Goal: Information Seeking & Learning: Learn about a topic

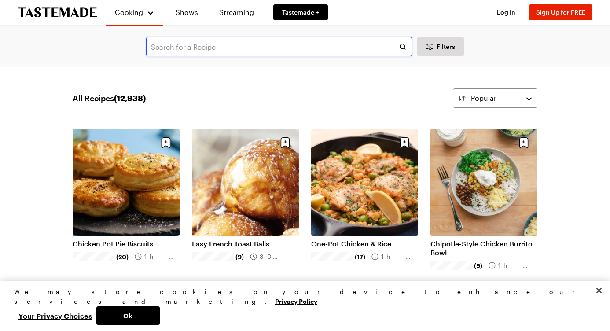
click at [199, 44] on input "text" at bounding box center [279, 46] width 266 height 19
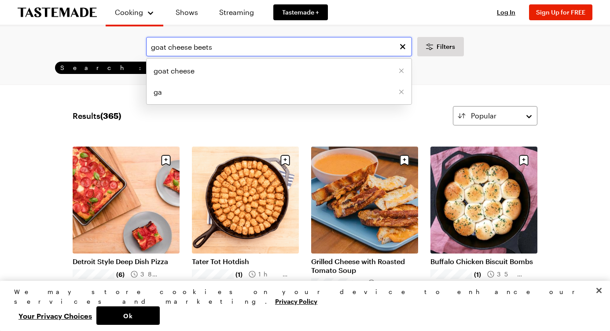
type input "goat cheese beets"
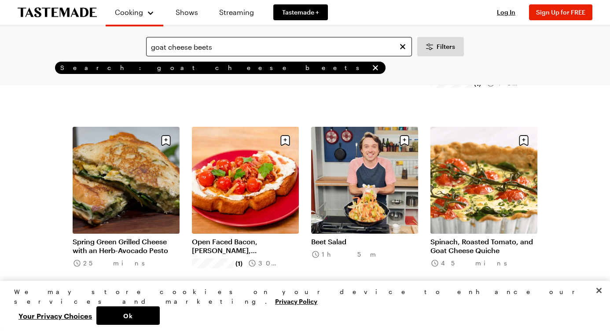
scroll to position [382, 0]
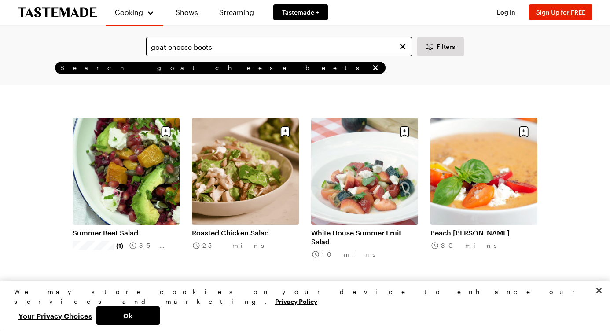
scroll to position [1290, 0]
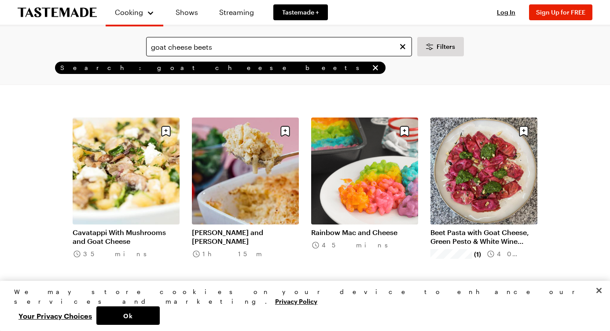
scroll to position [2011, 0]
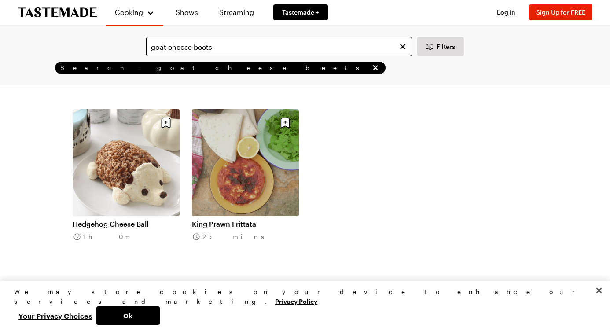
scroll to position [3667, 0]
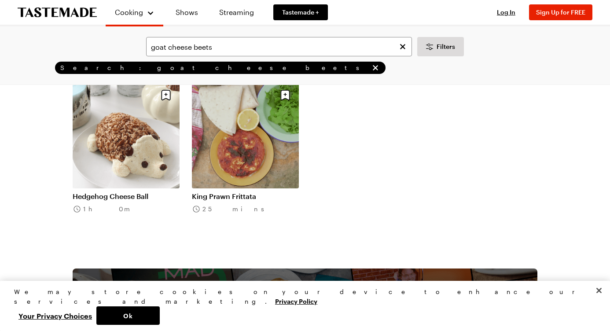
click at [402, 45] on icon "Clear search" at bounding box center [402, 46] width 9 height 9
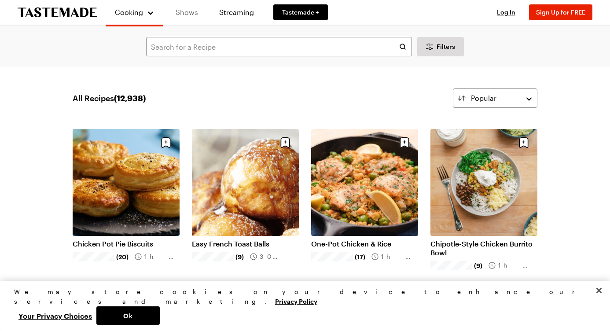
click at [187, 13] on link "Shows" at bounding box center [187, 12] width 40 height 25
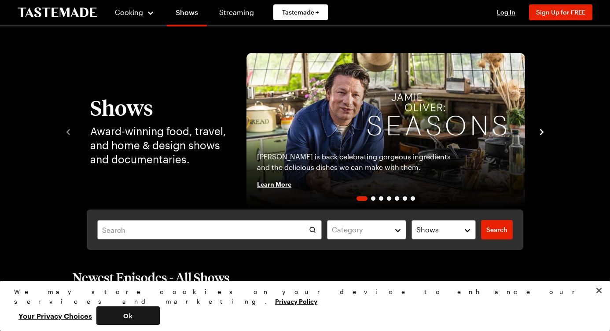
click at [160, 312] on button "Ok" at bounding box center [127, 315] width 63 height 18
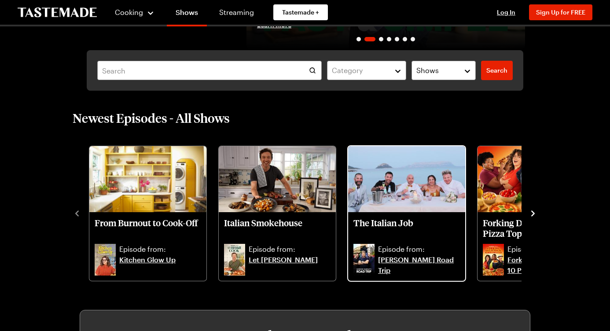
scroll to position [161, 0]
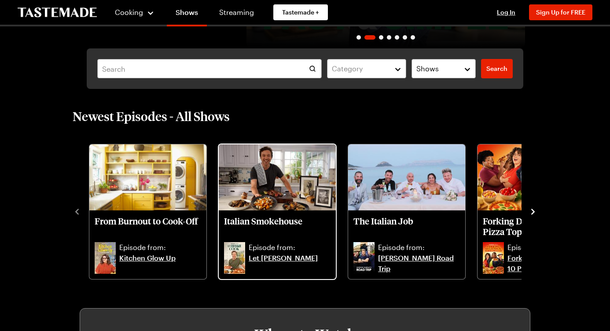
click at [265, 202] on img "Italian Smokehouse" at bounding box center [277, 177] width 117 height 66
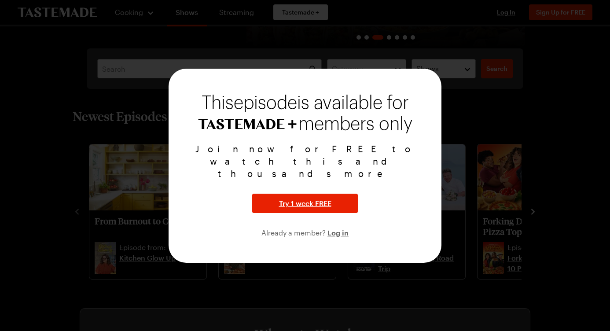
click at [482, 173] on div at bounding box center [305, 165] width 610 height 331
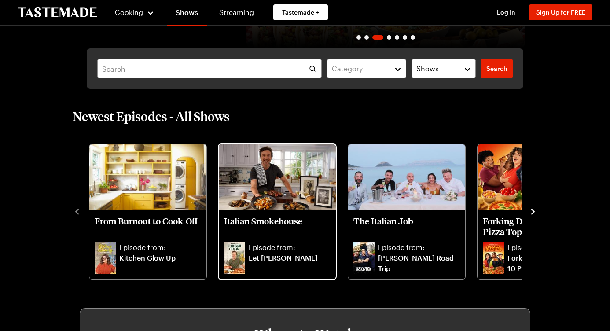
click at [277, 258] on link "Let [PERSON_NAME]" at bounding box center [290, 263] width 82 height 21
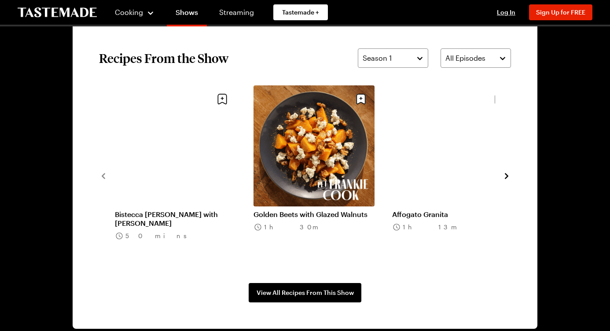
scroll to position [648, 0]
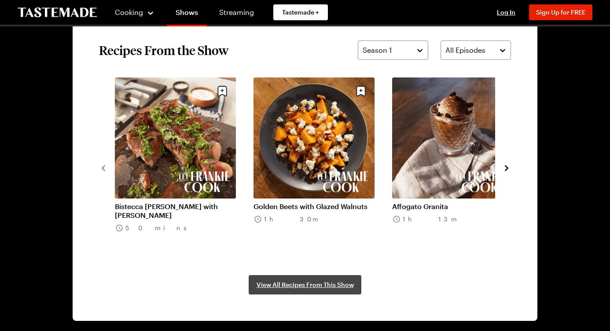
click at [299, 286] on span "View All Recipes From This Show" at bounding box center [305, 284] width 97 height 9
click at [319, 206] on link "Golden Beets with Glazed Walnuts" at bounding box center [314, 206] width 121 height 9
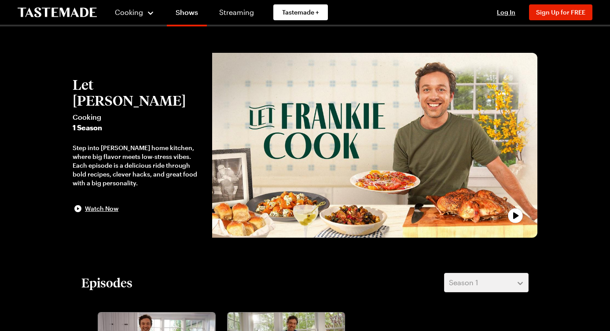
scroll to position [648, 0]
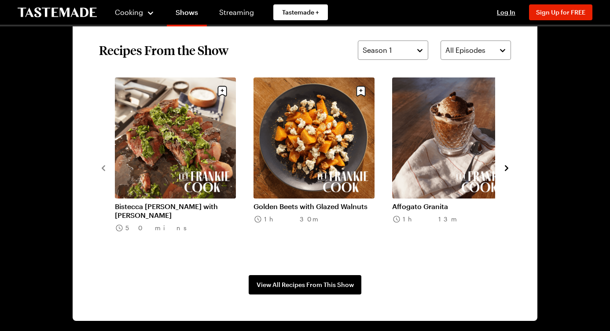
click at [322, 207] on link "Golden Beets with Glazed Walnuts" at bounding box center [314, 206] width 121 height 9
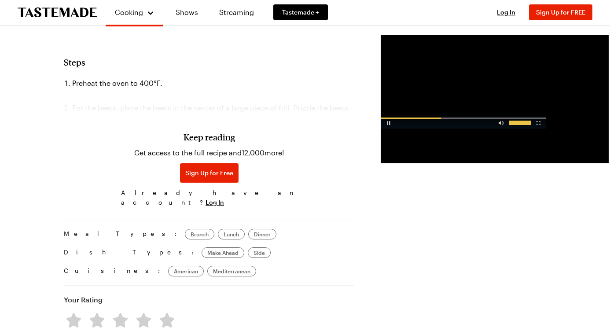
scroll to position [658, 0]
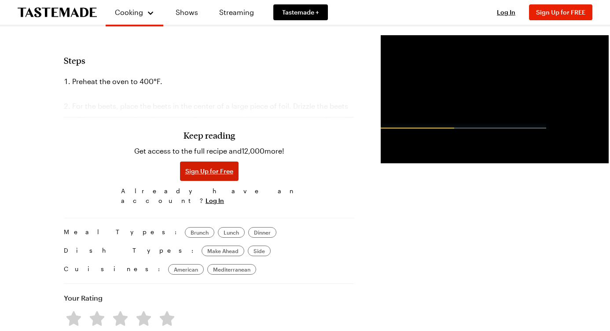
click at [185, 167] on span "Sign Up for Free" at bounding box center [209, 171] width 48 height 9
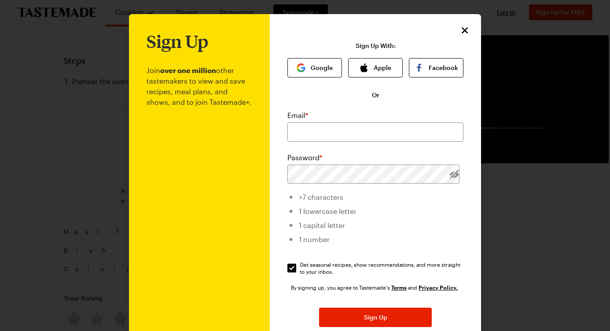
scroll to position [0, 0]
click at [325, 128] on input "email" at bounding box center [376, 131] width 176 height 19
type input "jpspisak@gmail.com"
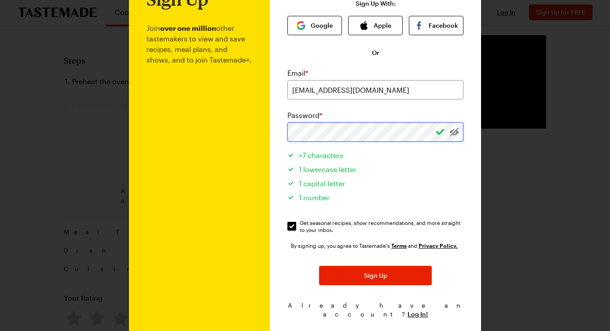
scroll to position [44, 0]
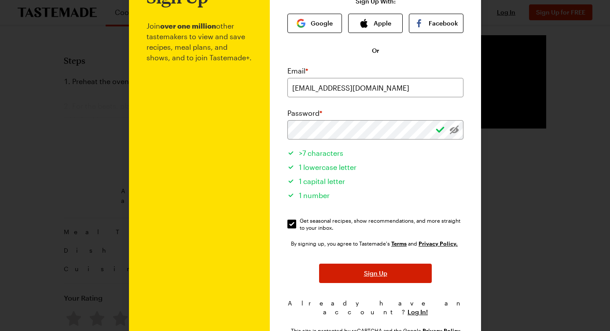
click at [373, 278] on button "Sign Up" at bounding box center [375, 273] width 113 height 19
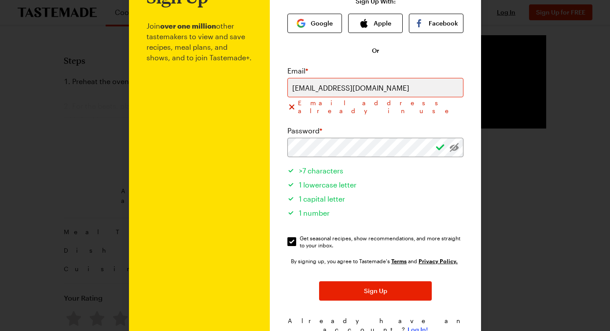
click at [413, 325] on span "Log In!" at bounding box center [418, 329] width 20 height 9
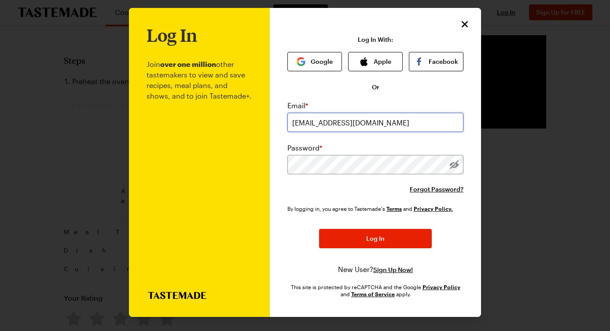
type input "jpspisak@gmail.com"
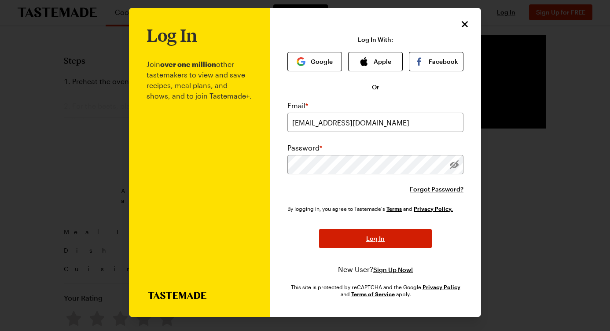
click at [375, 241] on span "Log In" at bounding box center [375, 238] width 18 height 9
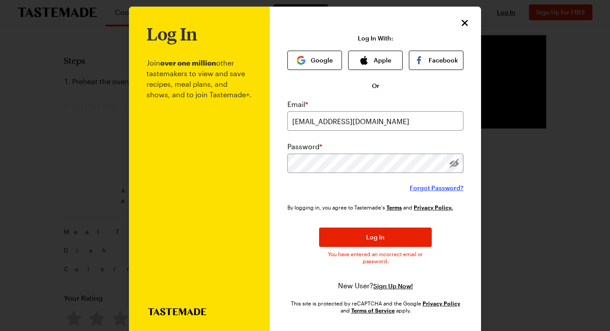
click at [438, 192] on span "Forgot Password?" at bounding box center [437, 188] width 54 height 9
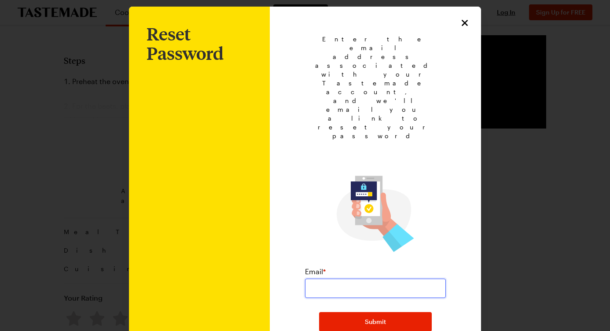
click at [362, 279] on input "email" at bounding box center [375, 288] width 141 height 19
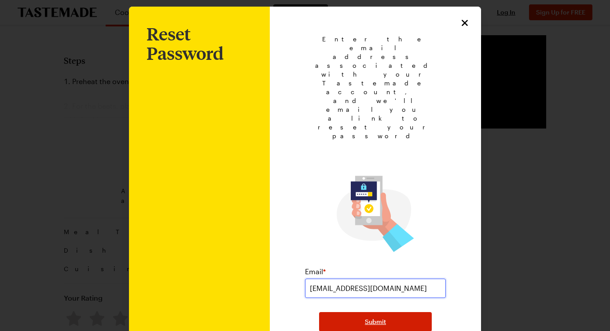
type input "jpspisak@gmail.com"
click at [380, 317] on span "Submit" at bounding box center [375, 321] width 21 height 9
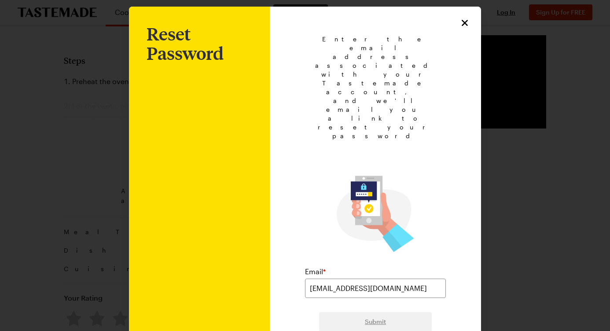
scroll to position [0, 0]
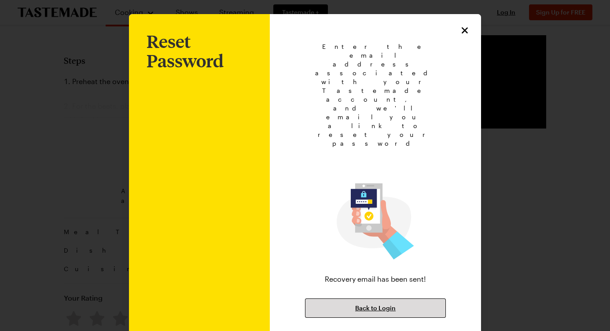
click at [377, 304] on span "Back to Login" at bounding box center [375, 308] width 41 height 9
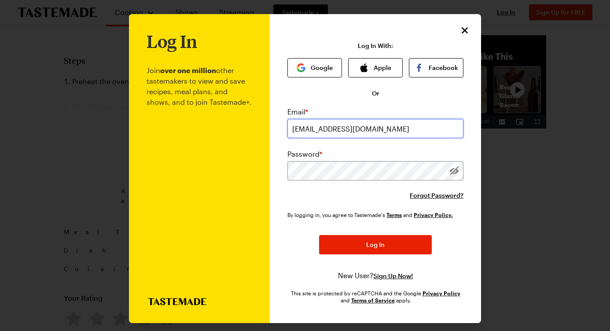
type input "jpspisak@gmail.com"
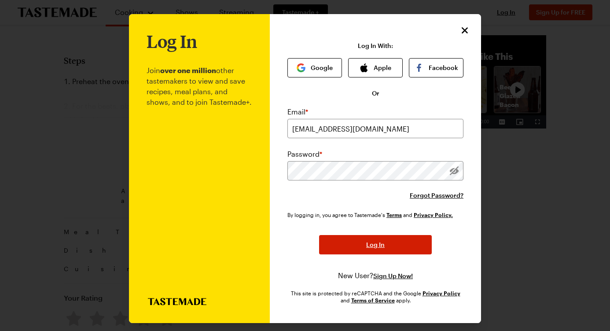
click at [375, 243] on span "Log In" at bounding box center [375, 244] width 18 height 9
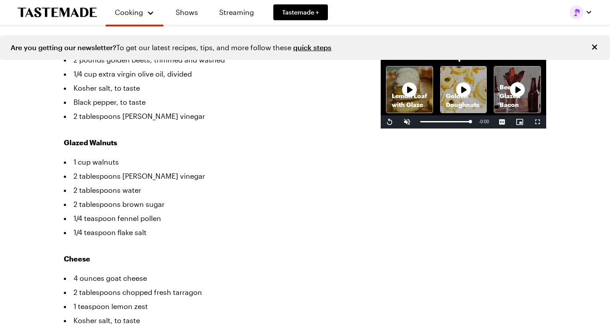
scroll to position [285, 0]
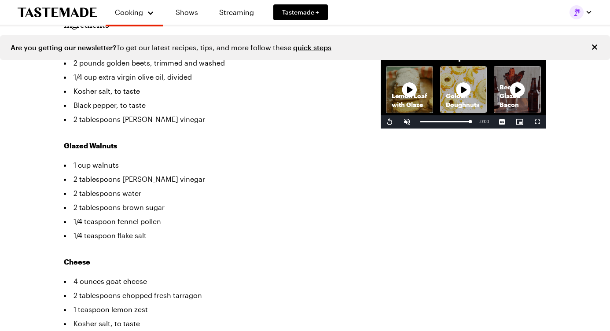
click at [598, 44] on icon "Close" at bounding box center [594, 47] width 9 height 9
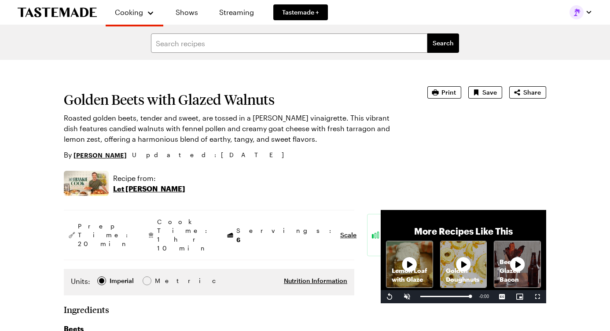
scroll to position [0, 0]
click at [448, 90] on span "Print" at bounding box center [449, 92] width 15 height 9
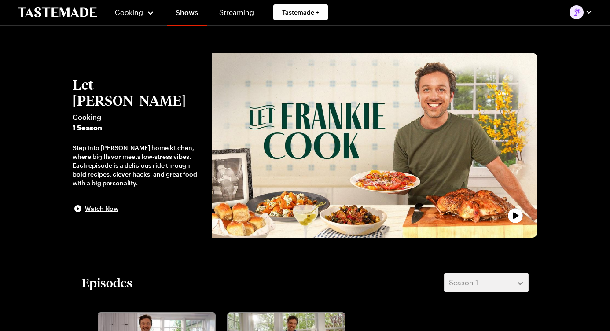
scroll to position [648, 0]
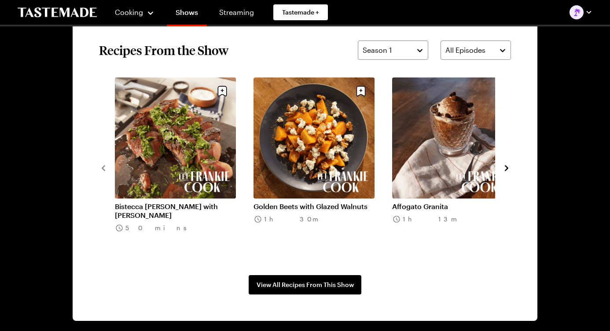
click at [207, 207] on link "Bistecca Florentina with Salmoriglio" at bounding box center [175, 211] width 121 height 18
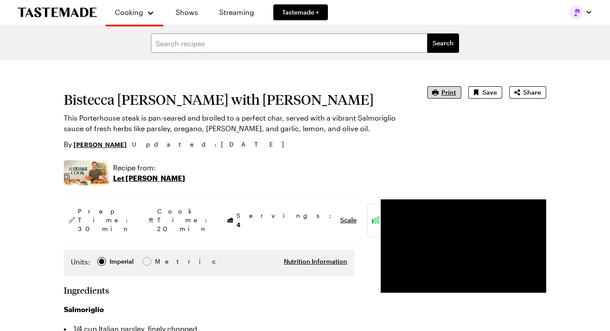
click at [446, 91] on span "Print" at bounding box center [449, 92] width 15 height 9
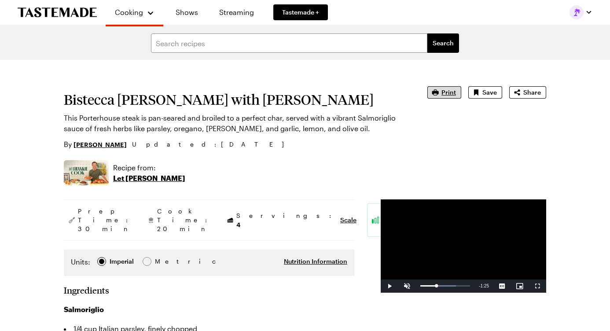
type textarea "x"
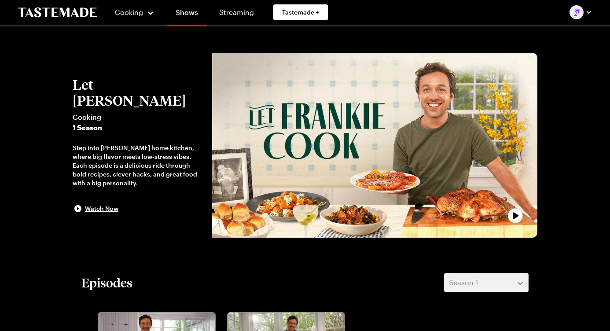
scroll to position [648, 0]
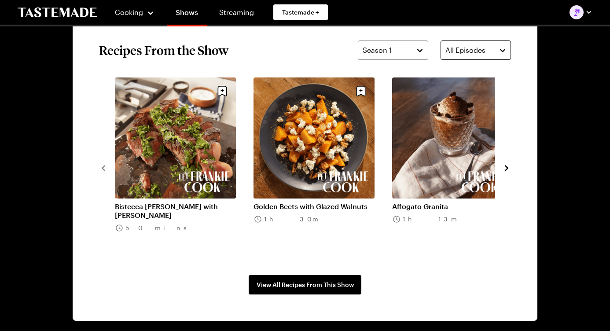
click at [470, 49] on span "All Episodes" at bounding box center [466, 50] width 40 height 11
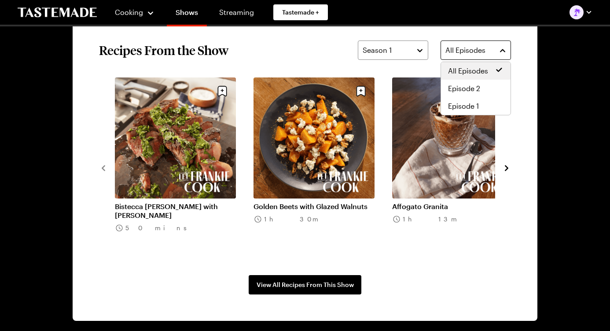
click at [460, 54] on span "All Episodes" at bounding box center [466, 50] width 40 height 11
click at [451, 105] on span "Episode 1" at bounding box center [463, 106] width 31 height 11
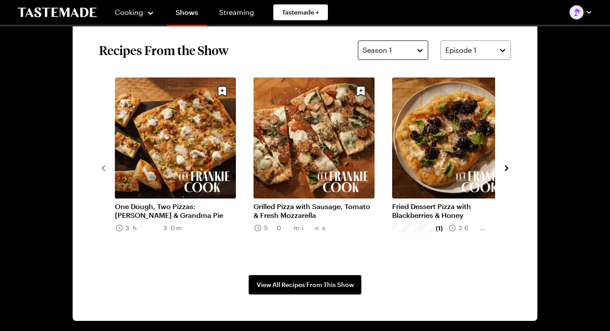
click at [417, 49] on button "Season 1" at bounding box center [393, 50] width 70 height 19
click at [453, 47] on span "Episode 1" at bounding box center [461, 50] width 31 height 11
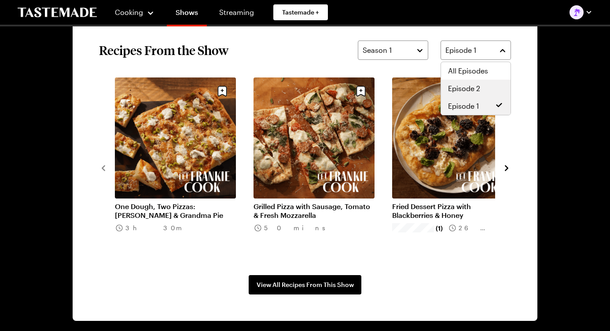
click at [456, 82] on div "Episode 2" at bounding box center [476, 89] width 70 height 18
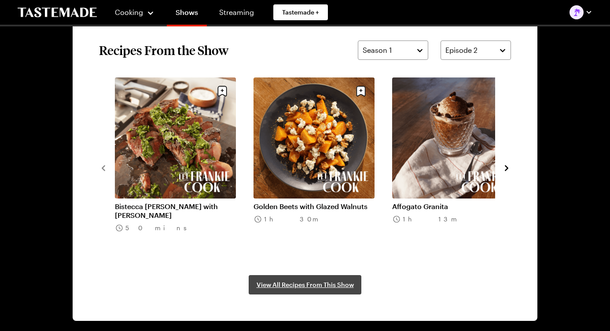
click at [306, 284] on span "View All Recipes From This Show" at bounding box center [305, 284] width 97 height 9
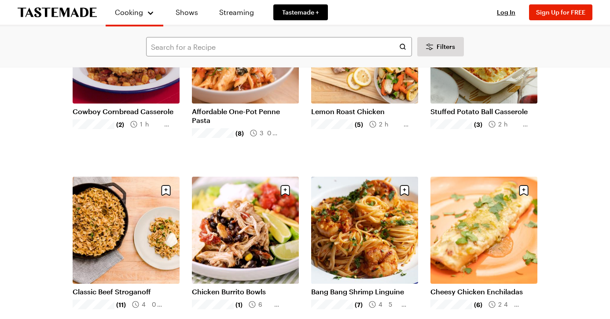
scroll to position [313, 0]
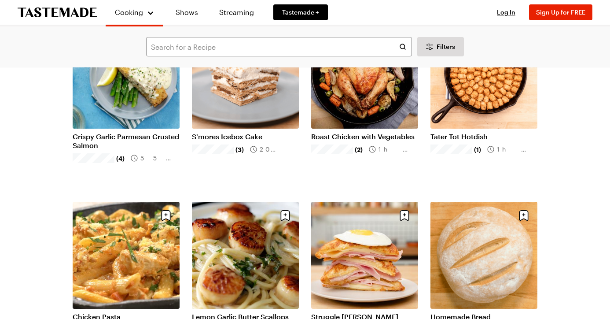
scroll to position [1737, 0]
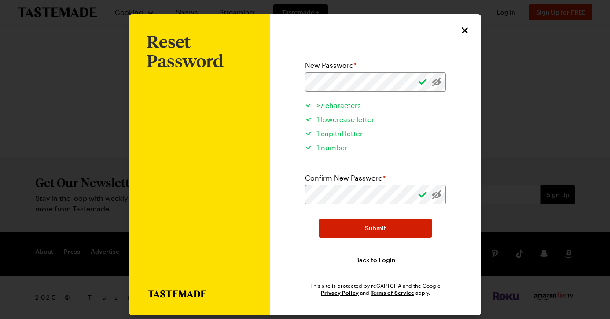
click at [386, 229] on span "Submit" at bounding box center [375, 228] width 21 height 9
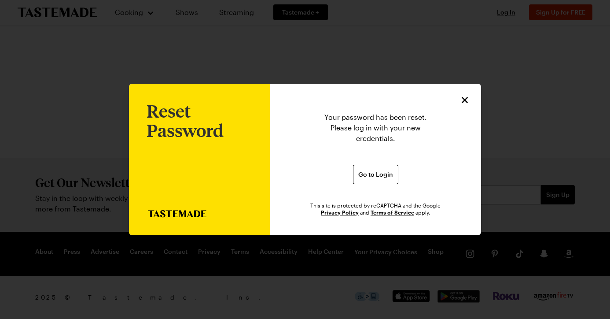
click at [464, 102] on icon "Close" at bounding box center [465, 100] width 6 height 6
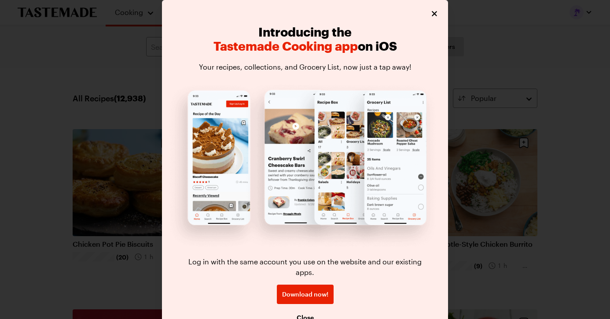
click at [436, 14] on icon "Close" at bounding box center [434, 13] width 9 height 9
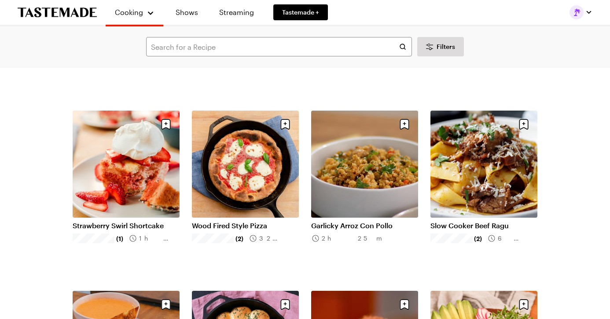
scroll to position [3981, 0]
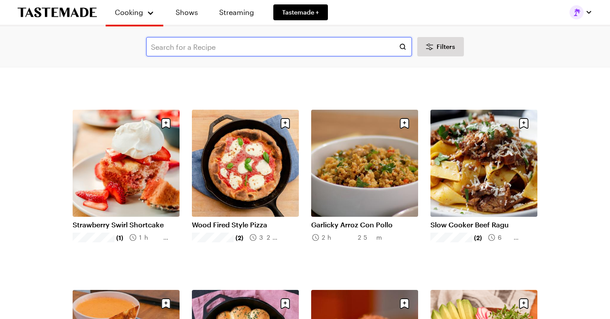
click at [318, 47] on input "text" at bounding box center [279, 46] width 266 height 19
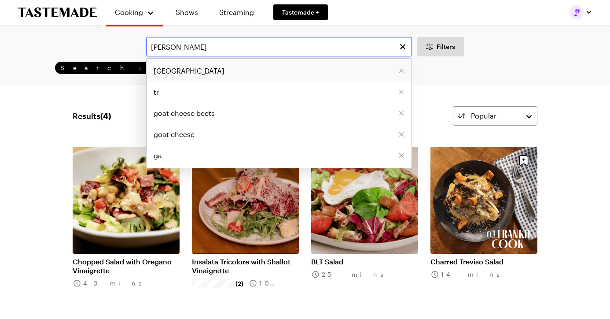
type input "[PERSON_NAME]"
drag, startPoint x: 177, startPoint y: 62, endPoint x: 169, endPoint y: 70, distance: 11.5
click at [169, 70] on span "[GEOGRAPHIC_DATA]" at bounding box center [189, 71] width 71 height 11
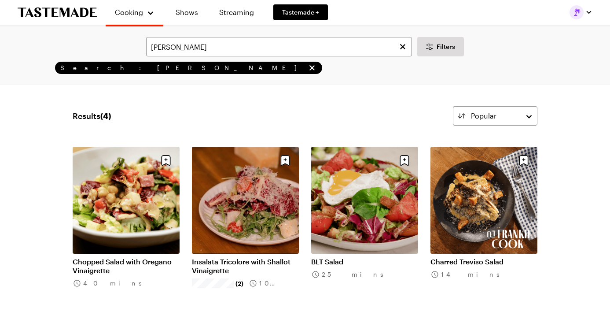
click at [474, 257] on link "Charred Treviso Salad" at bounding box center [484, 261] width 107 height 9
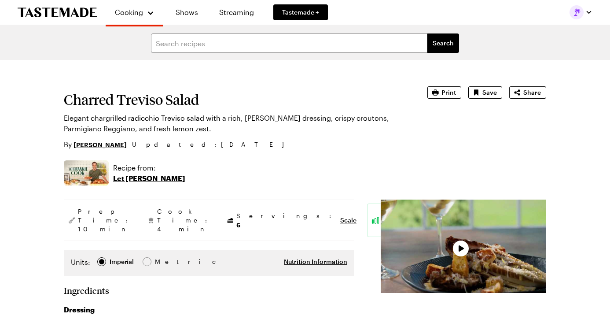
type textarea "x"
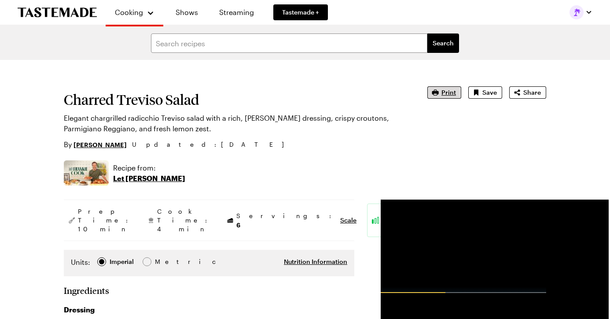
click at [449, 96] on span "Print" at bounding box center [449, 92] width 15 height 9
